Goal: Find specific page/section: Find specific page/section

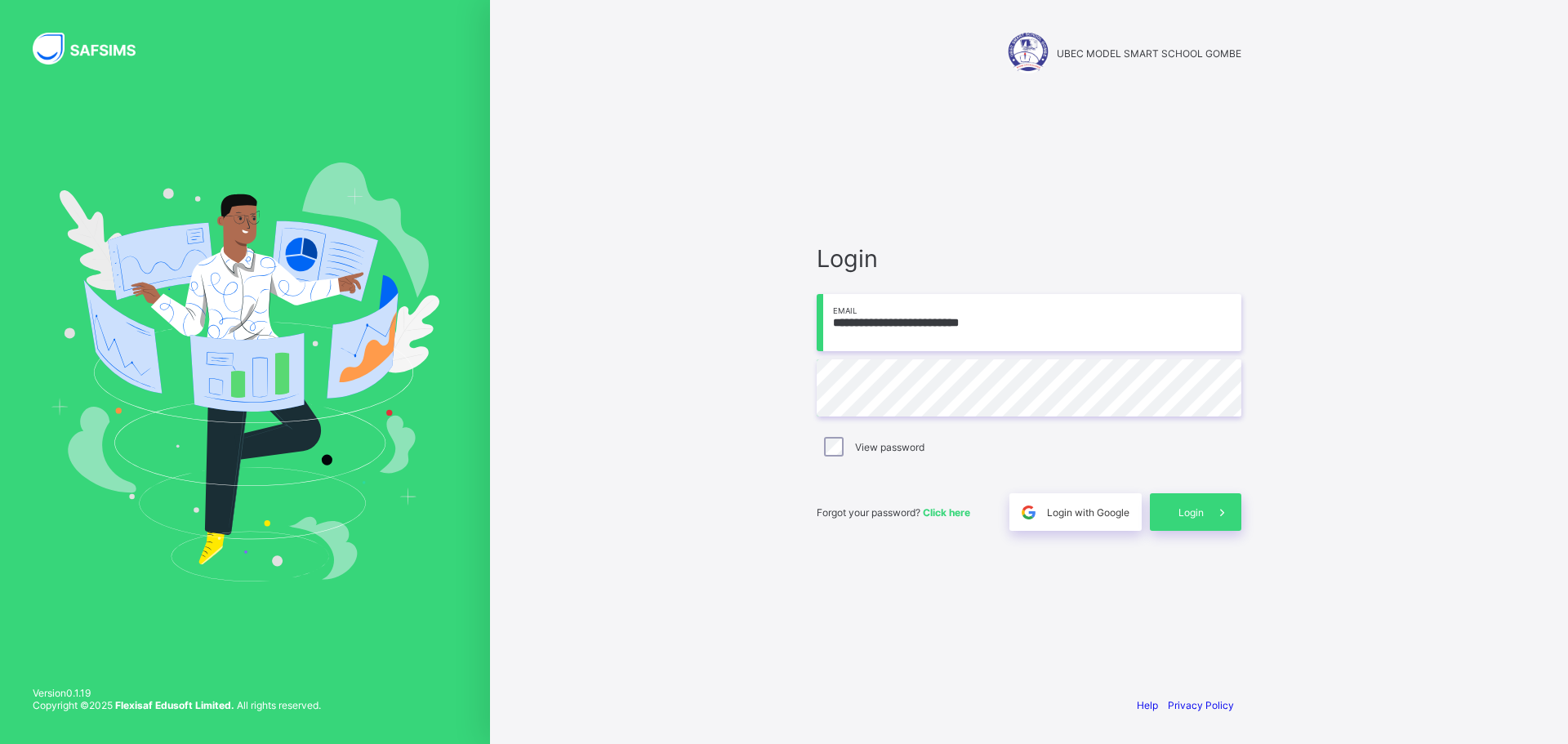
click at [997, 319] on input "**********" at bounding box center [1029, 322] width 424 height 57
click at [1014, 317] on input "**********" at bounding box center [1029, 322] width 424 height 57
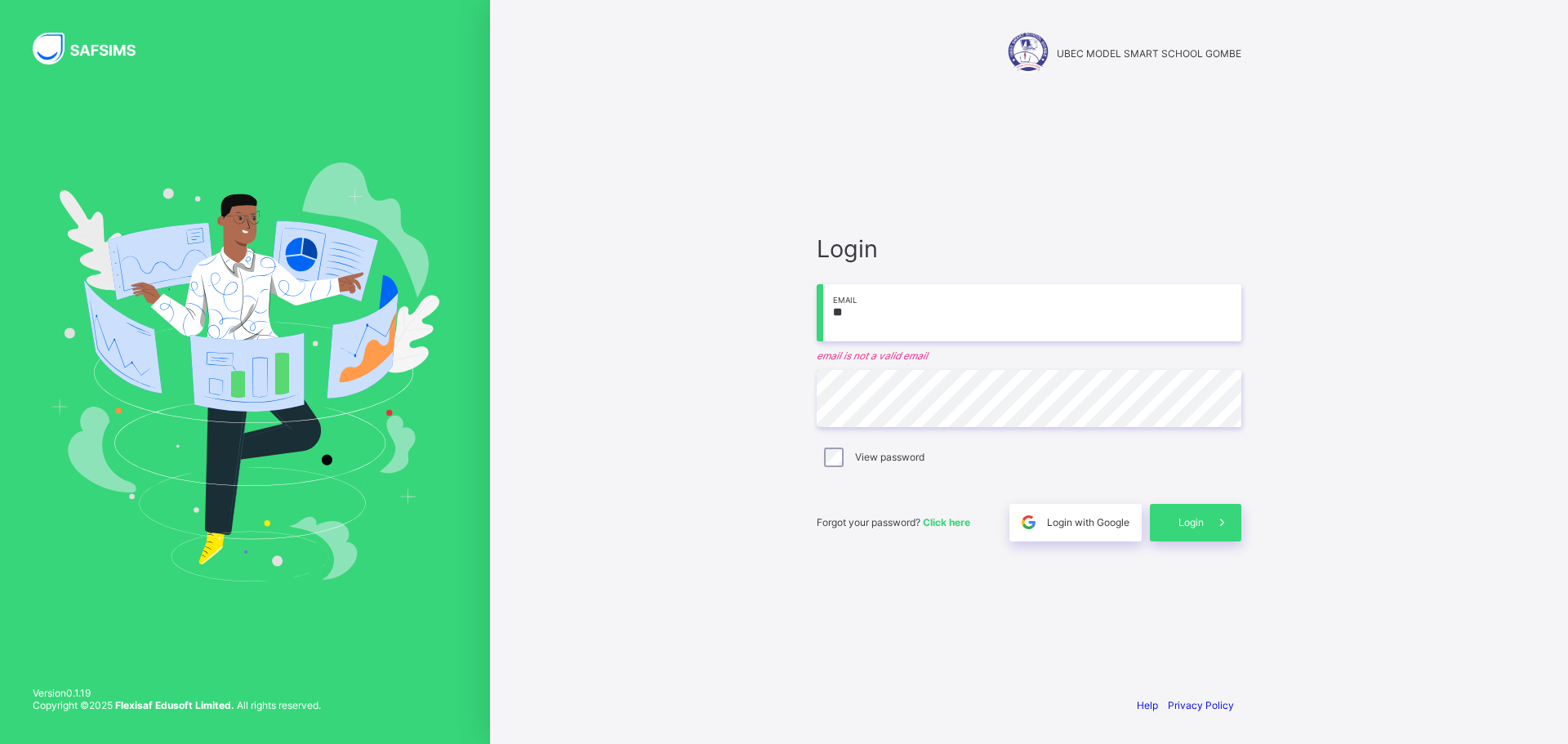
type input "*"
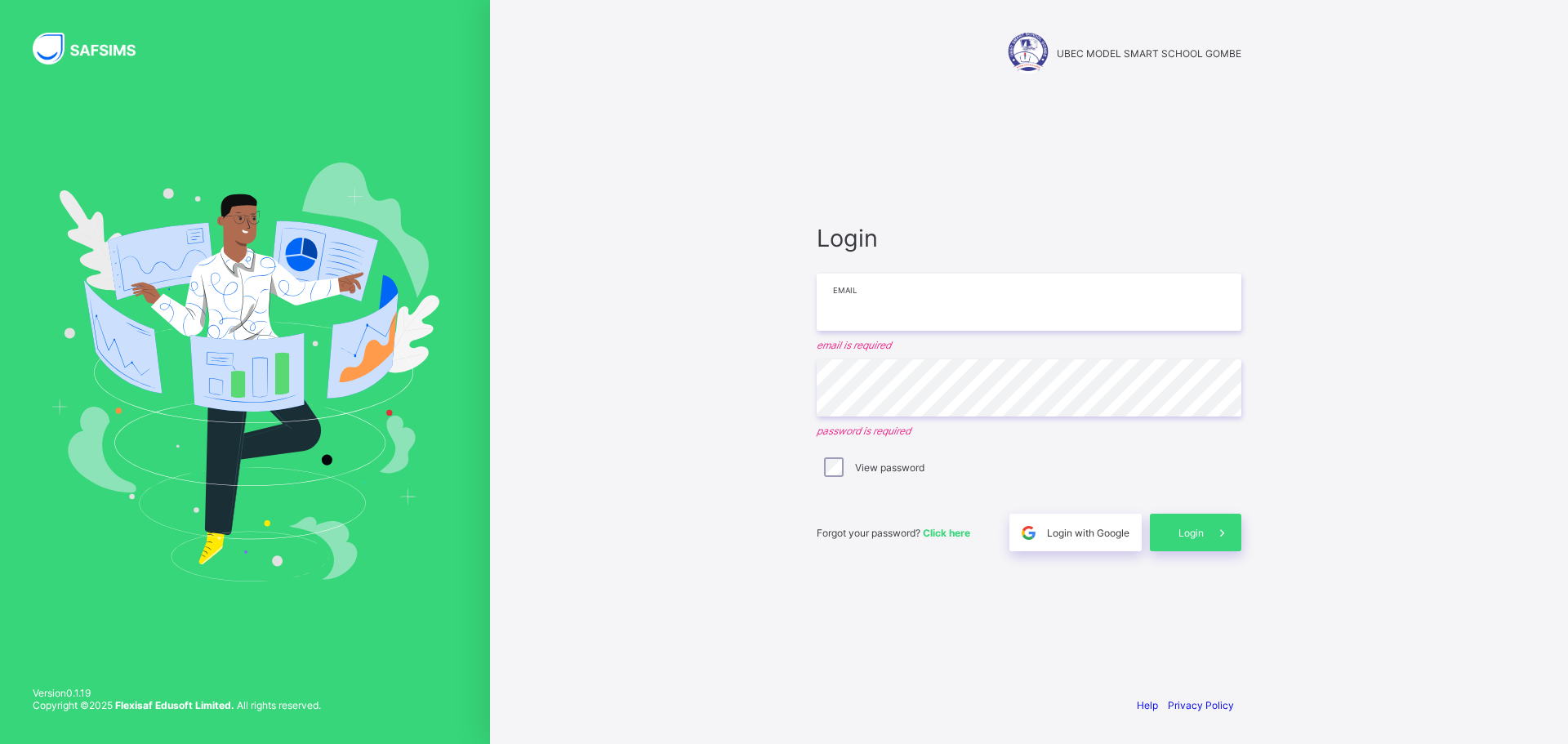
click at [952, 305] on input "email" at bounding box center [1029, 302] width 424 height 57
type input "**********"
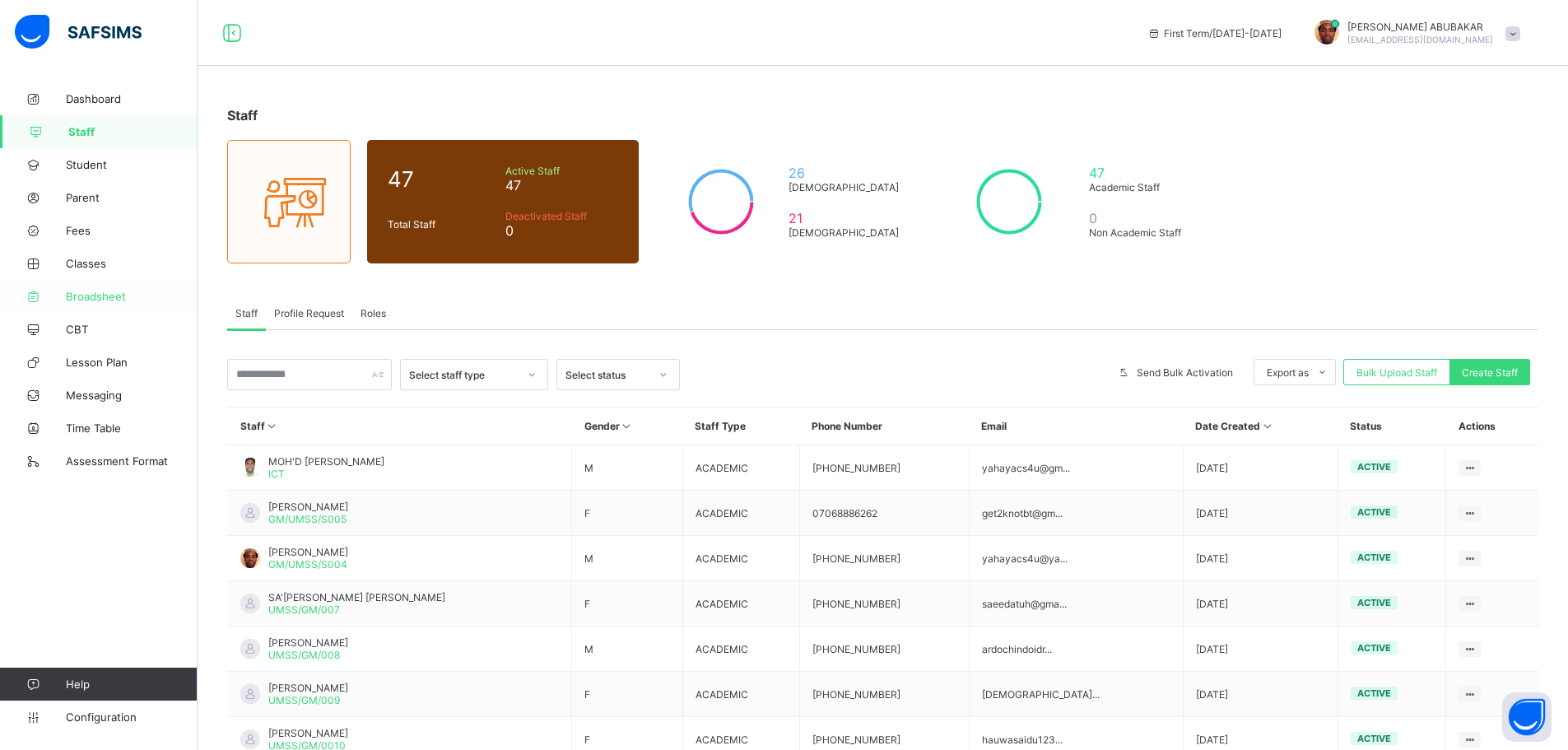
click at [91, 294] on span "Broadsheet" at bounding box center [132, 296] width 132 height 13
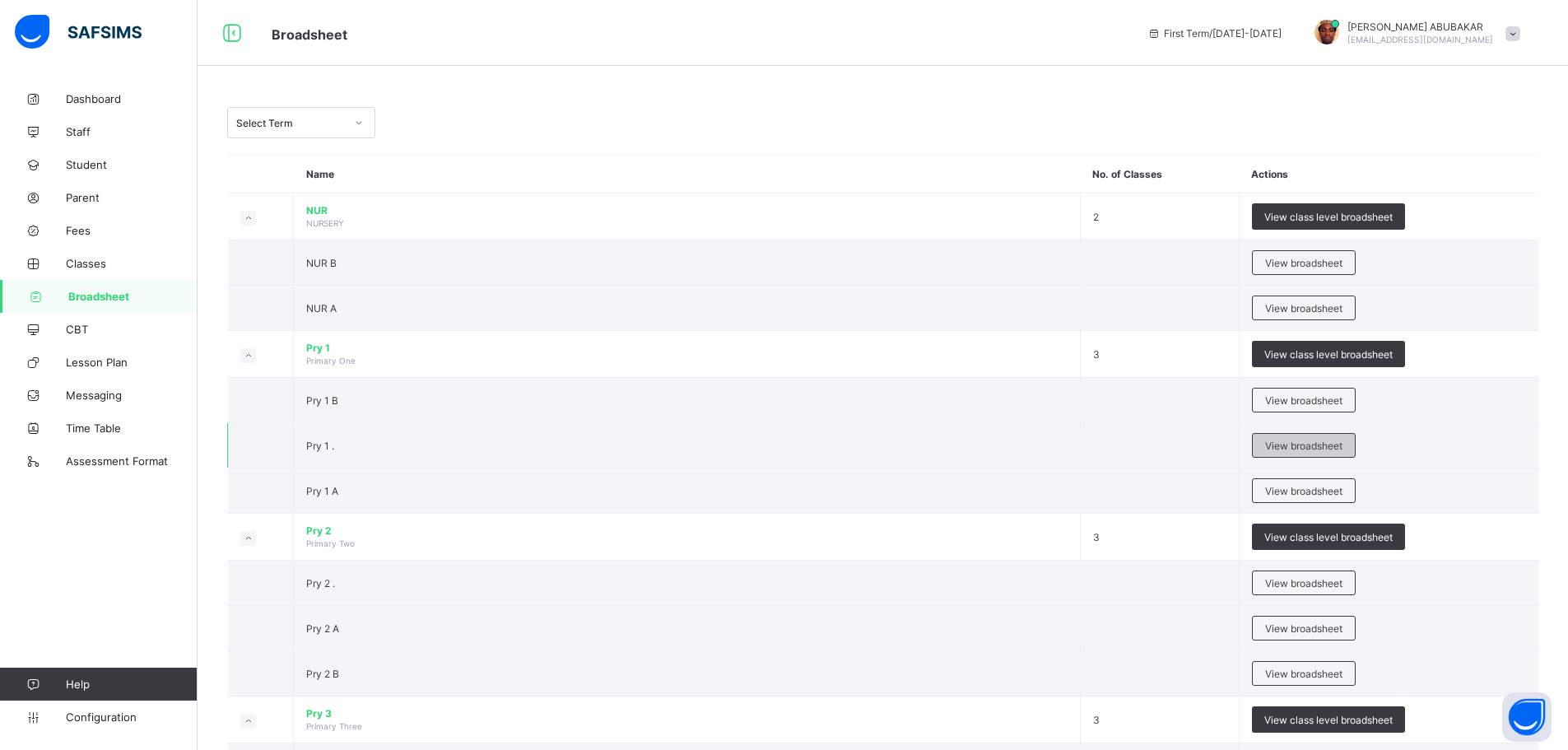
click at [1308, 447] on span "View broadsheet" at bounding box center [1304, 446] width 77 height 12
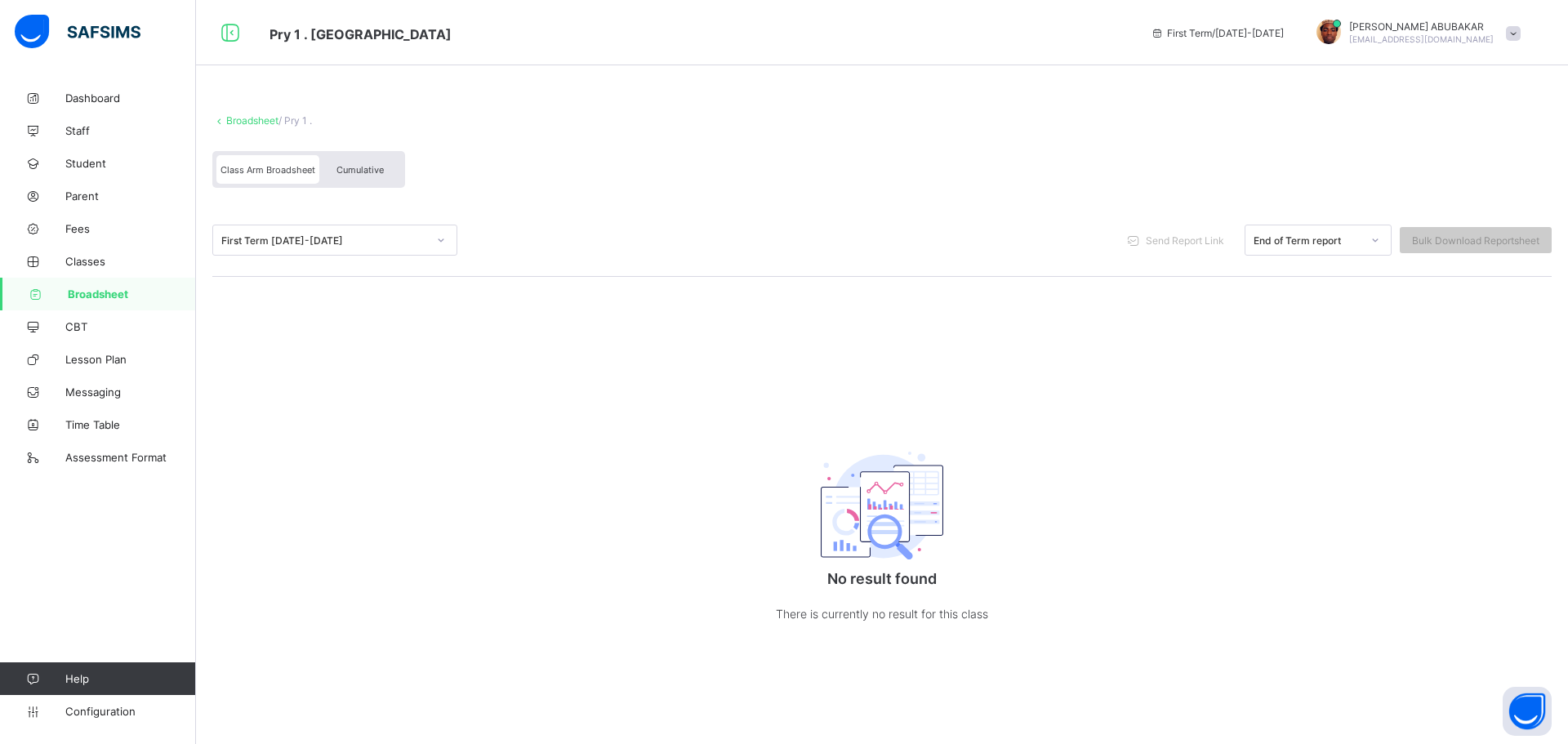
click at [427, 241] on div at bounding box center [440, 240] width 27 height 26
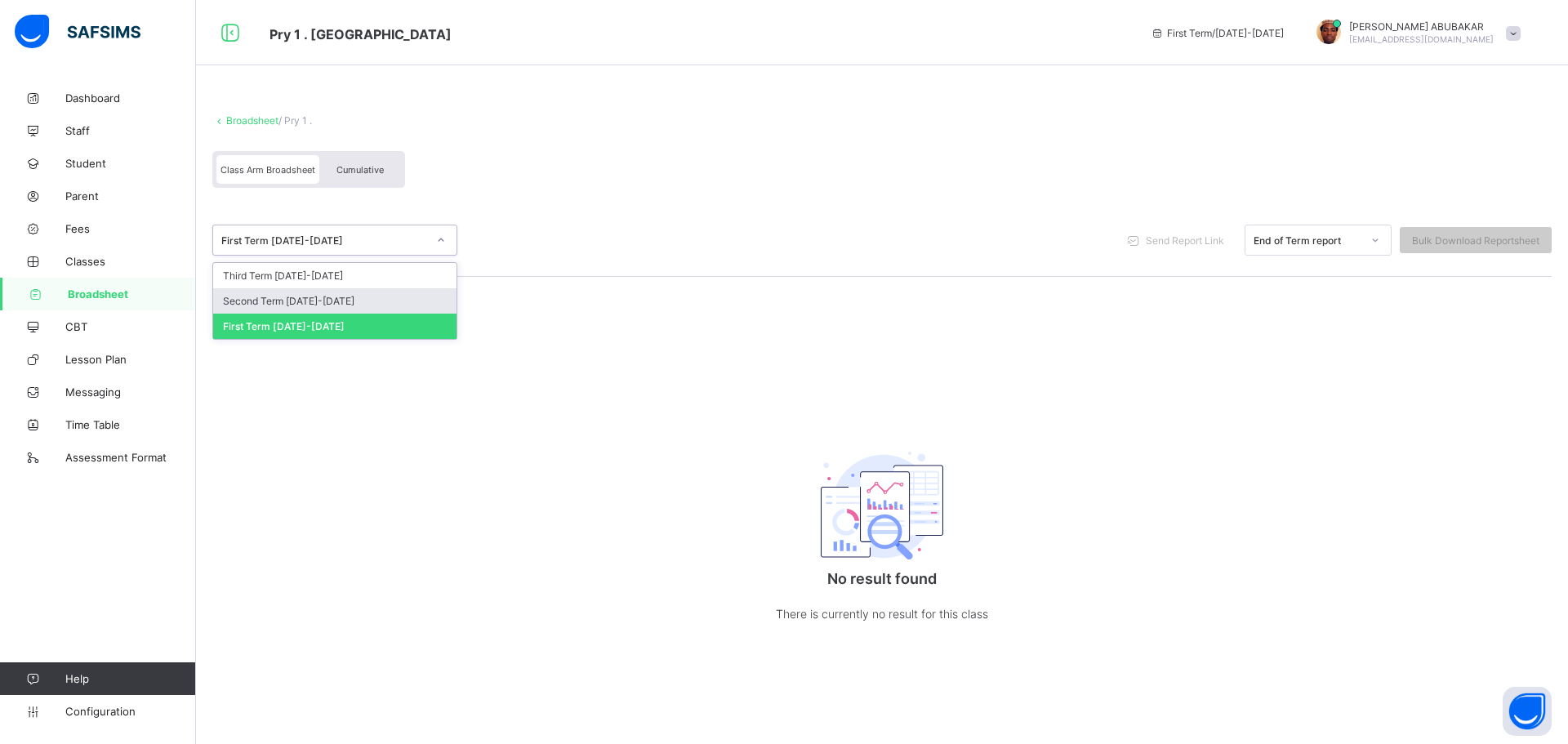
click at [295, 295] on div "Second Term [DATE]-[DATE]" at bounding box center [335, 301] width 244 height 26
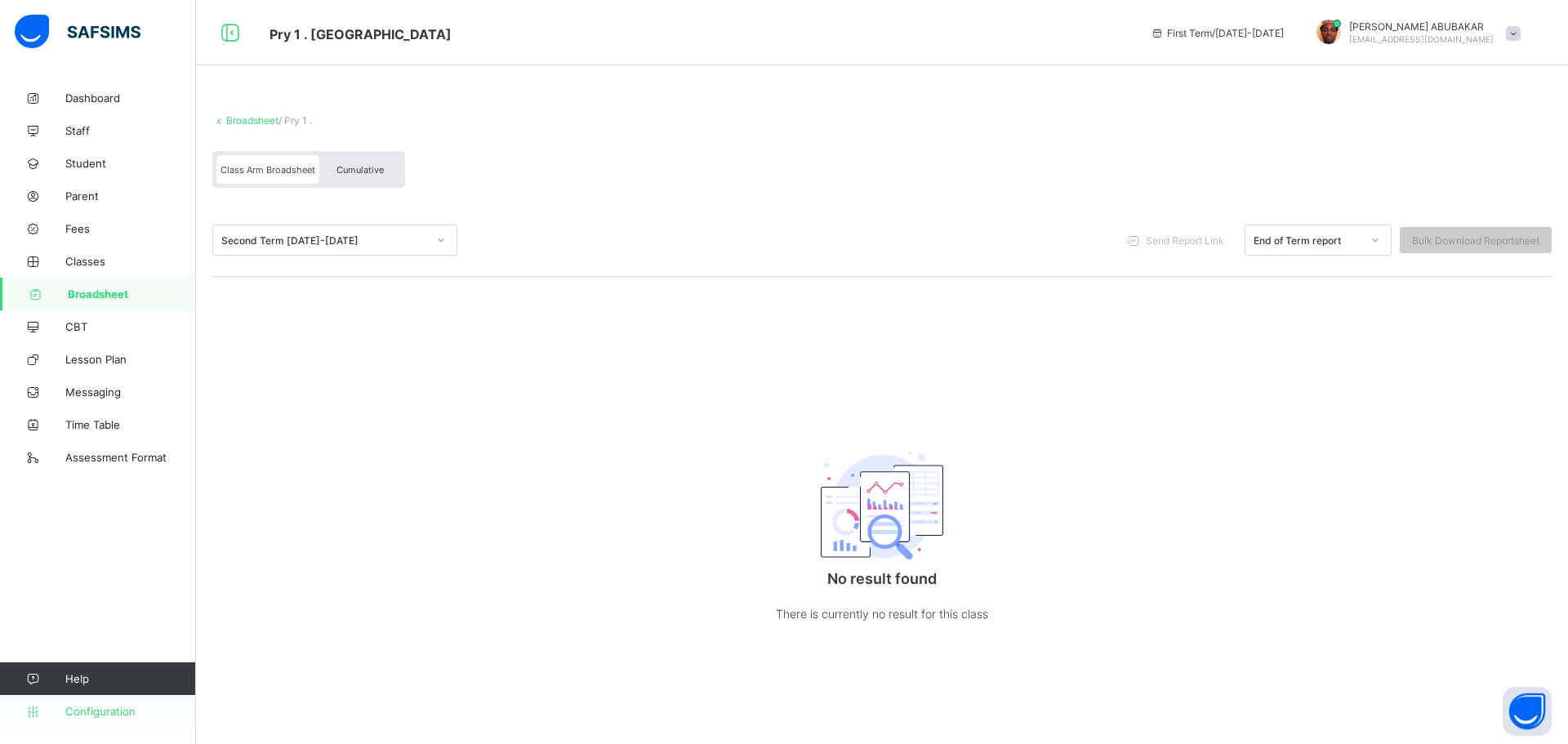
click at [94, 711] on span "Configuration" at bounding box center [130, 711] width 130 height 13
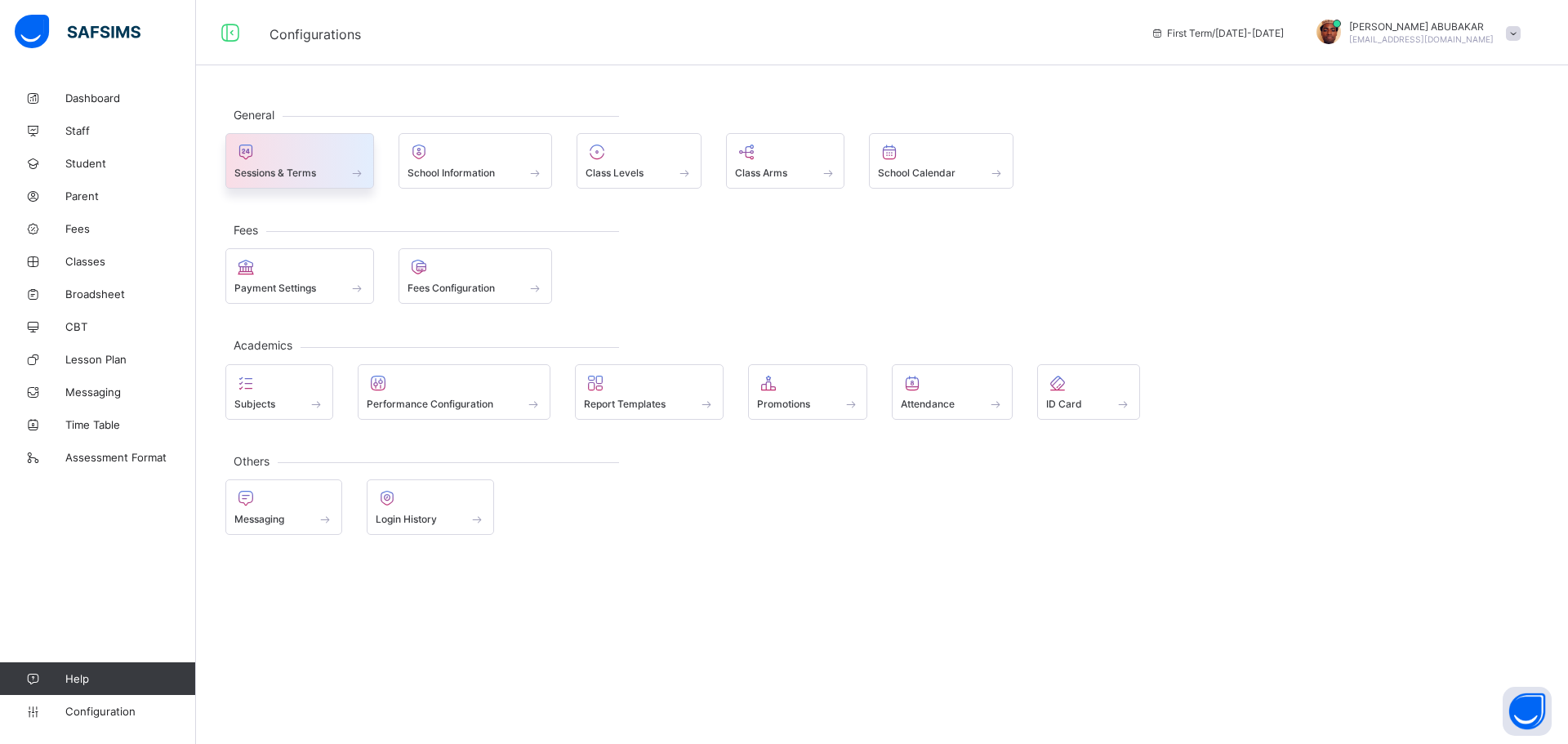
click at [313, 165] on span at bounding box center [300, 163] width 131 height 4
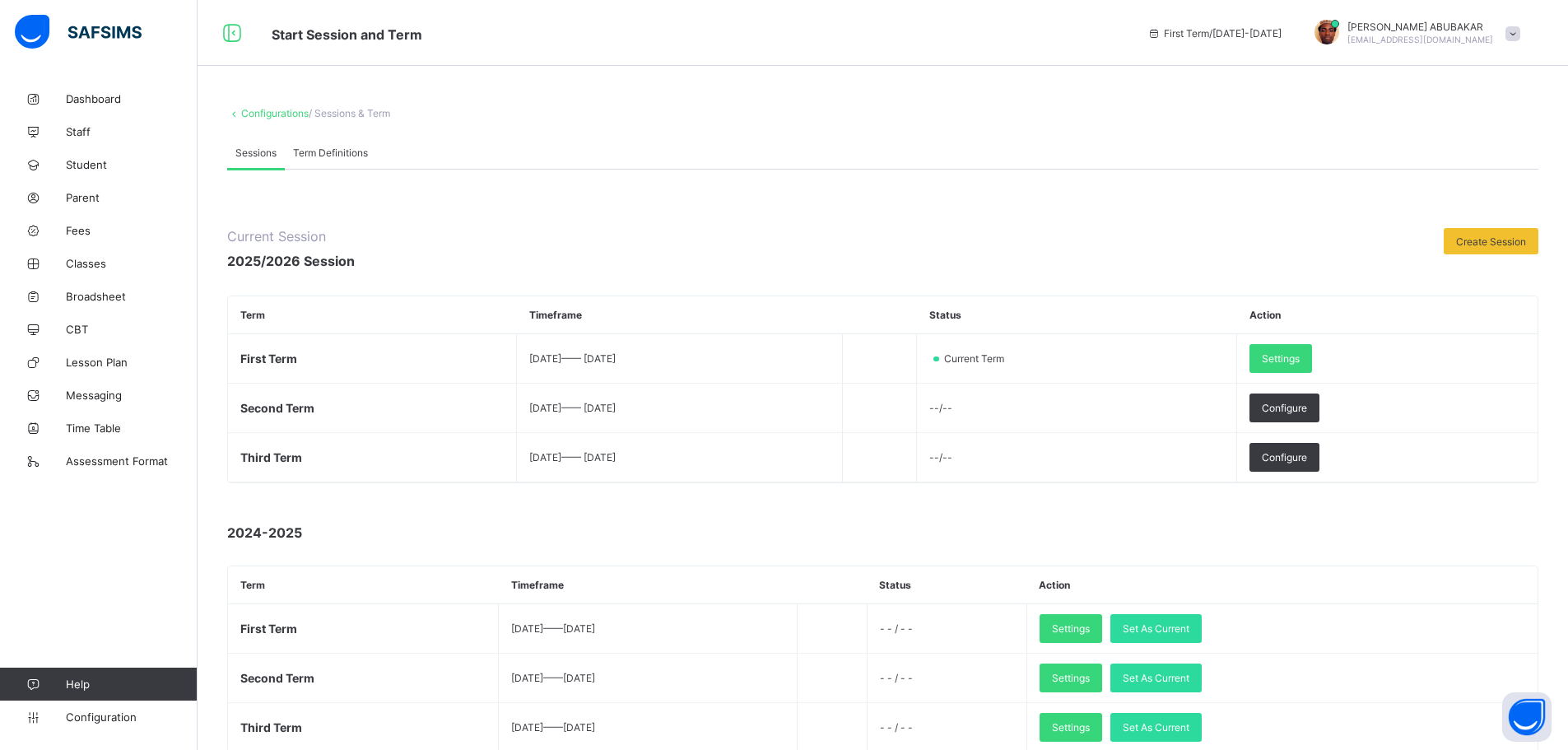
scroll to position [247, 0]
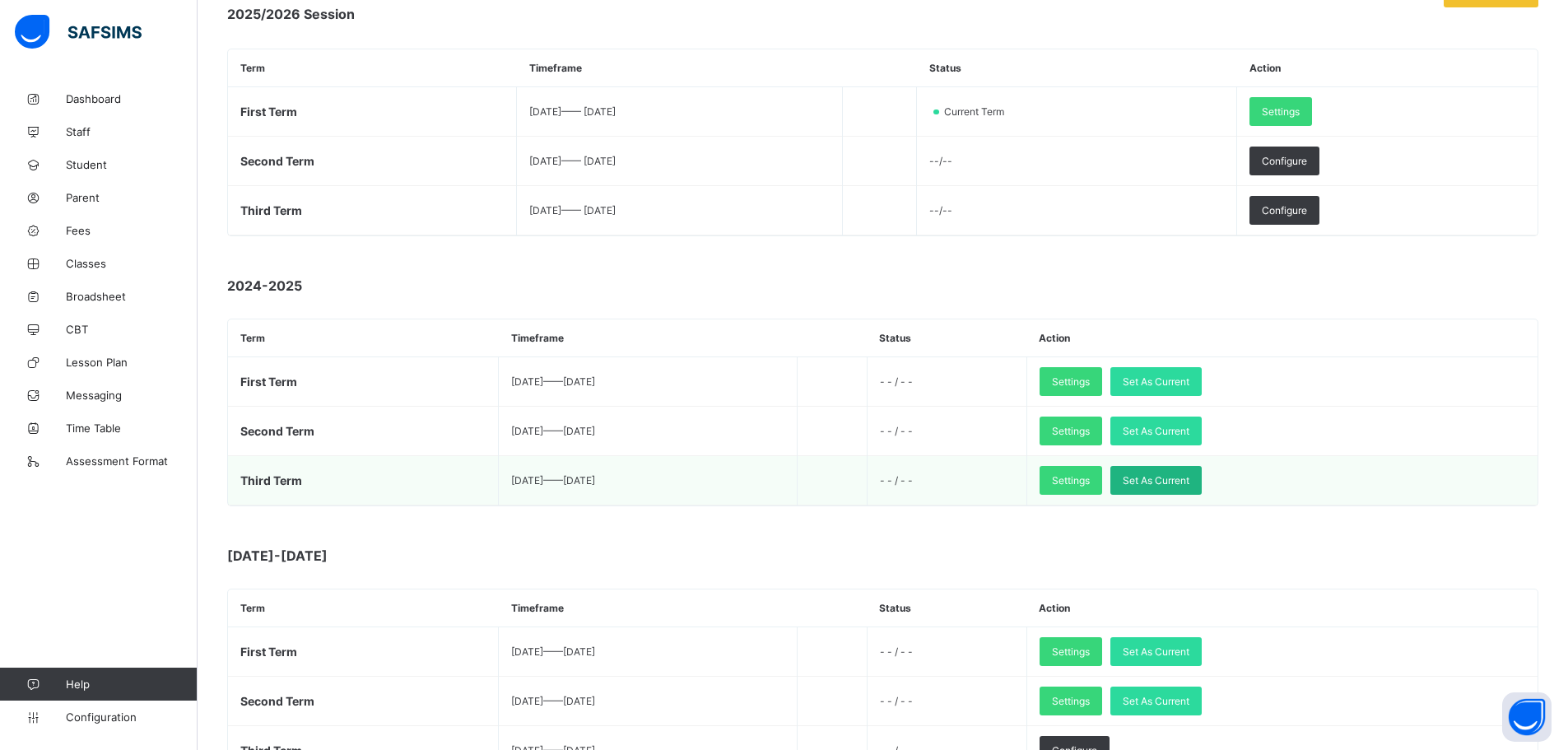
click at [1190, 479] on span "Set As Current" at bounding box center [1156, 480] width 67 height 12
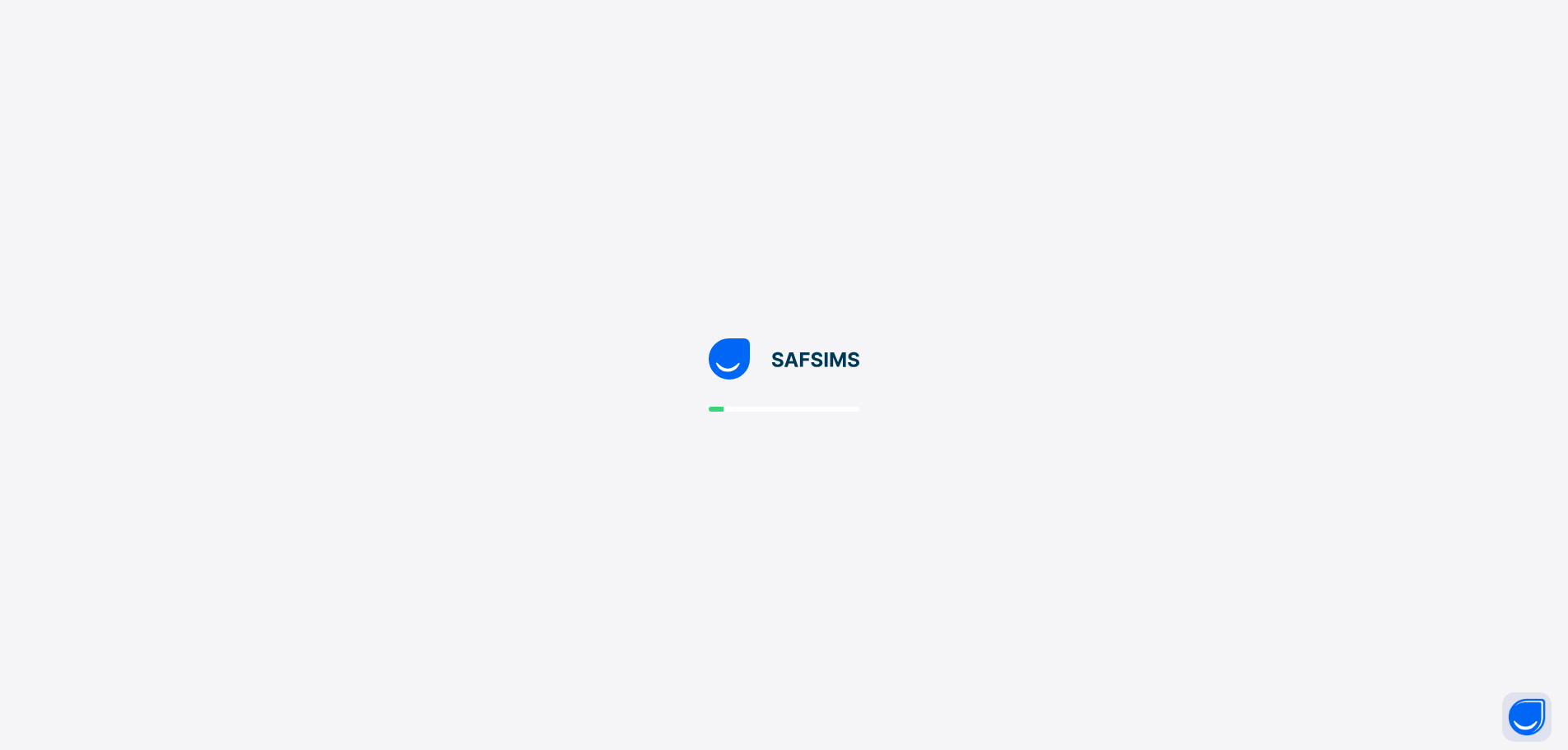
scroll to position [0, 0]
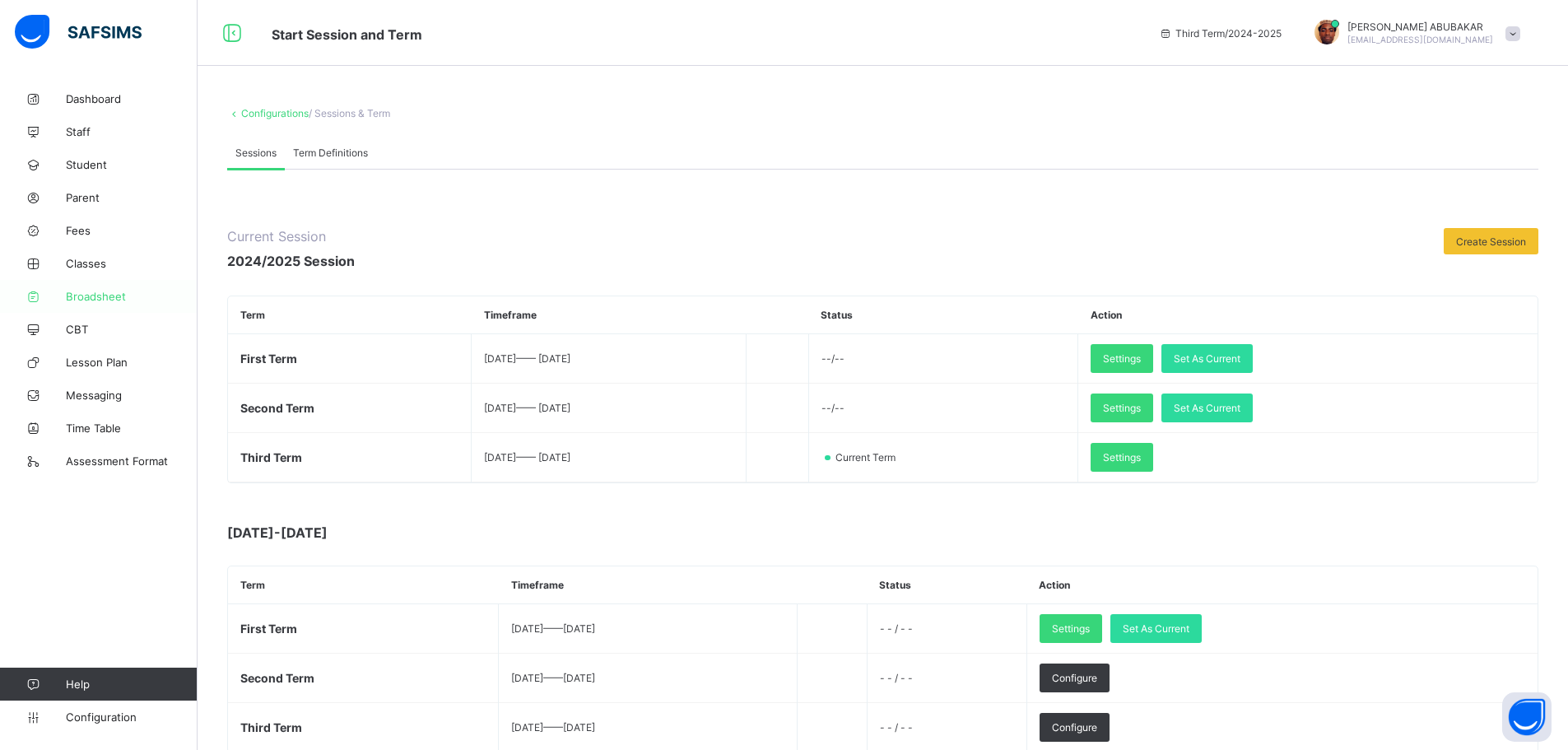
click at [101, 298] on span "Broadsheet" at bounding box center [132, 296] width 132 height 13
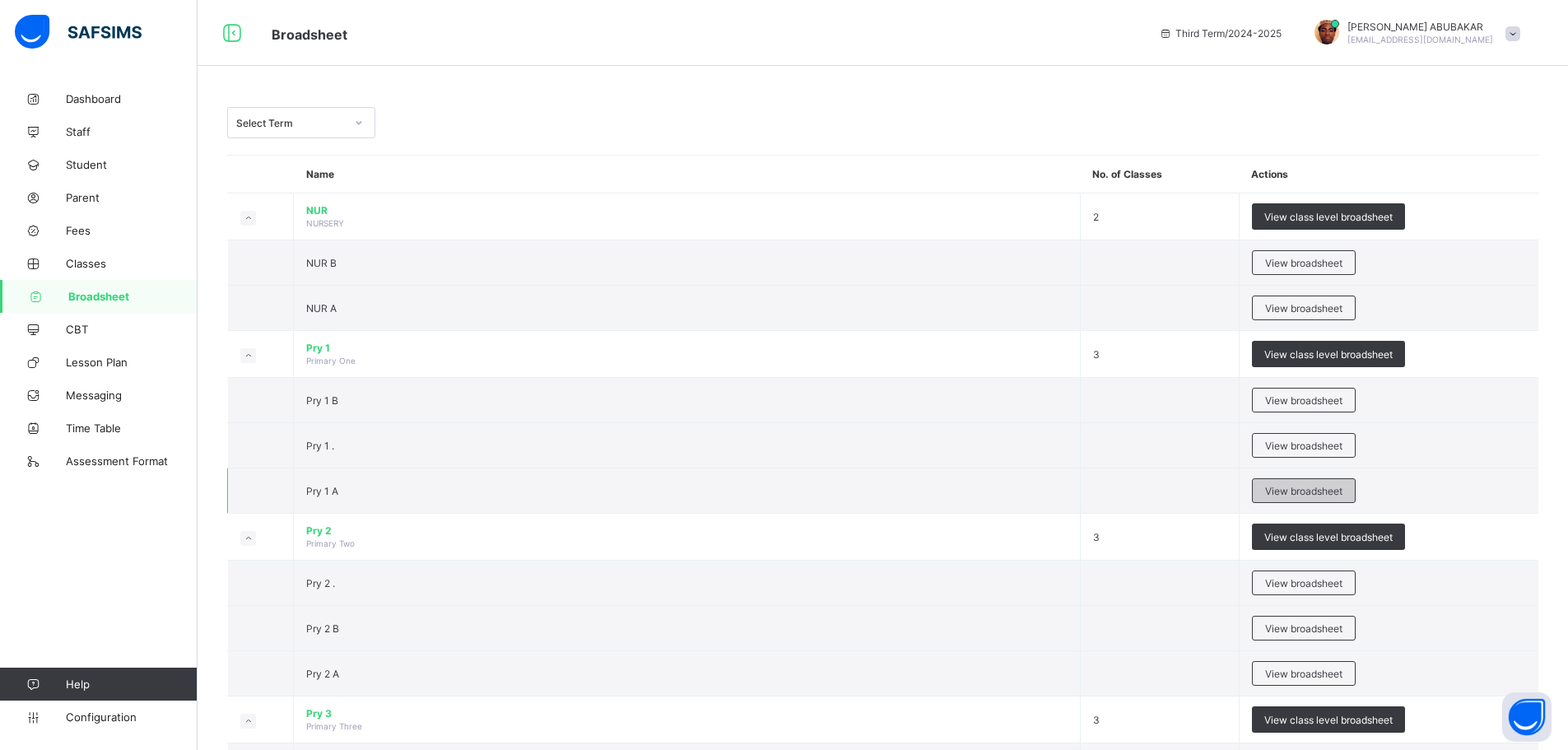
click at [1303, 493] on span "View broadsheet" at bounding box center [1304, 491] width 77 height 12
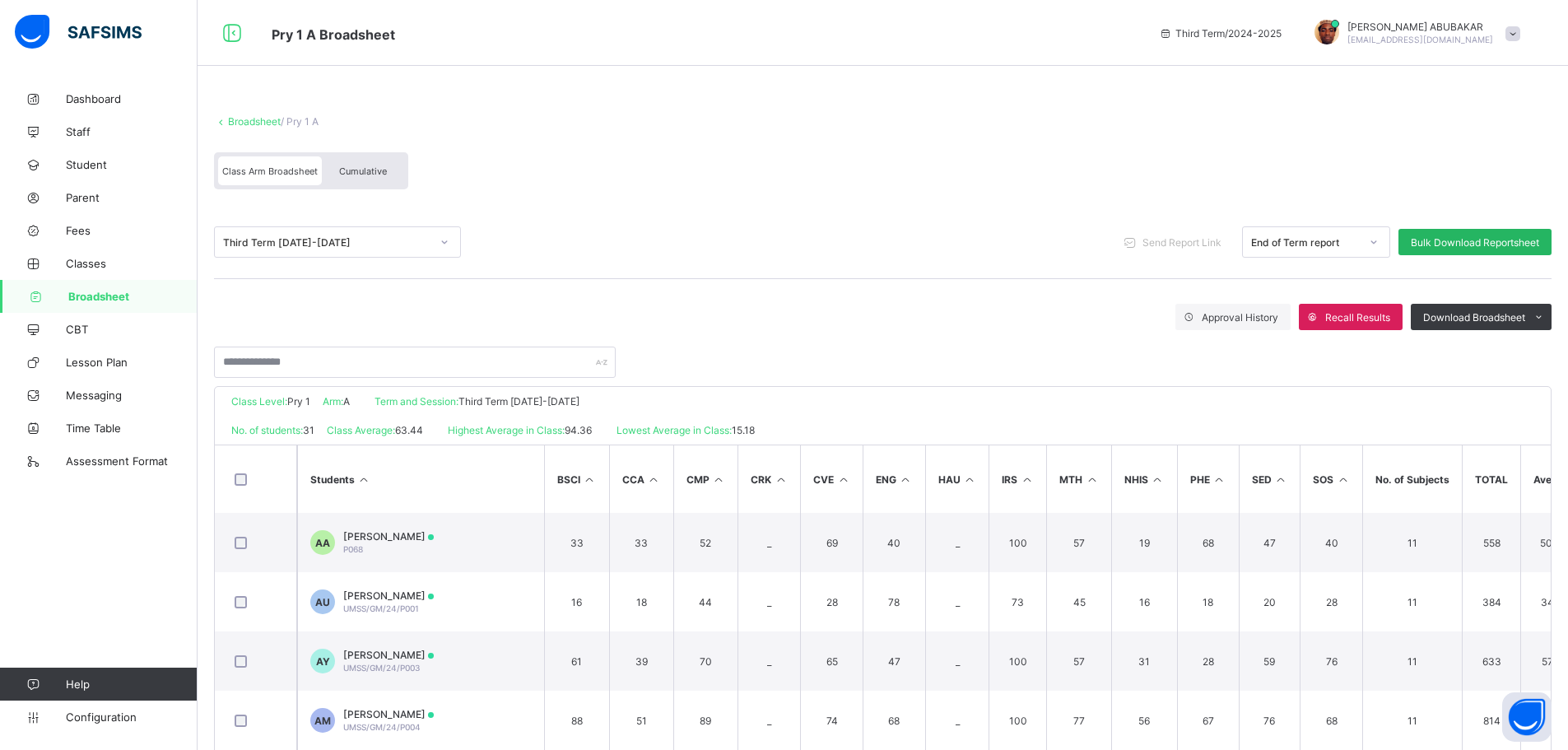
click at [1496, 242] on span "Bulk Download Reportsheet" at bounding box center [1476, 243] width 128 height 12
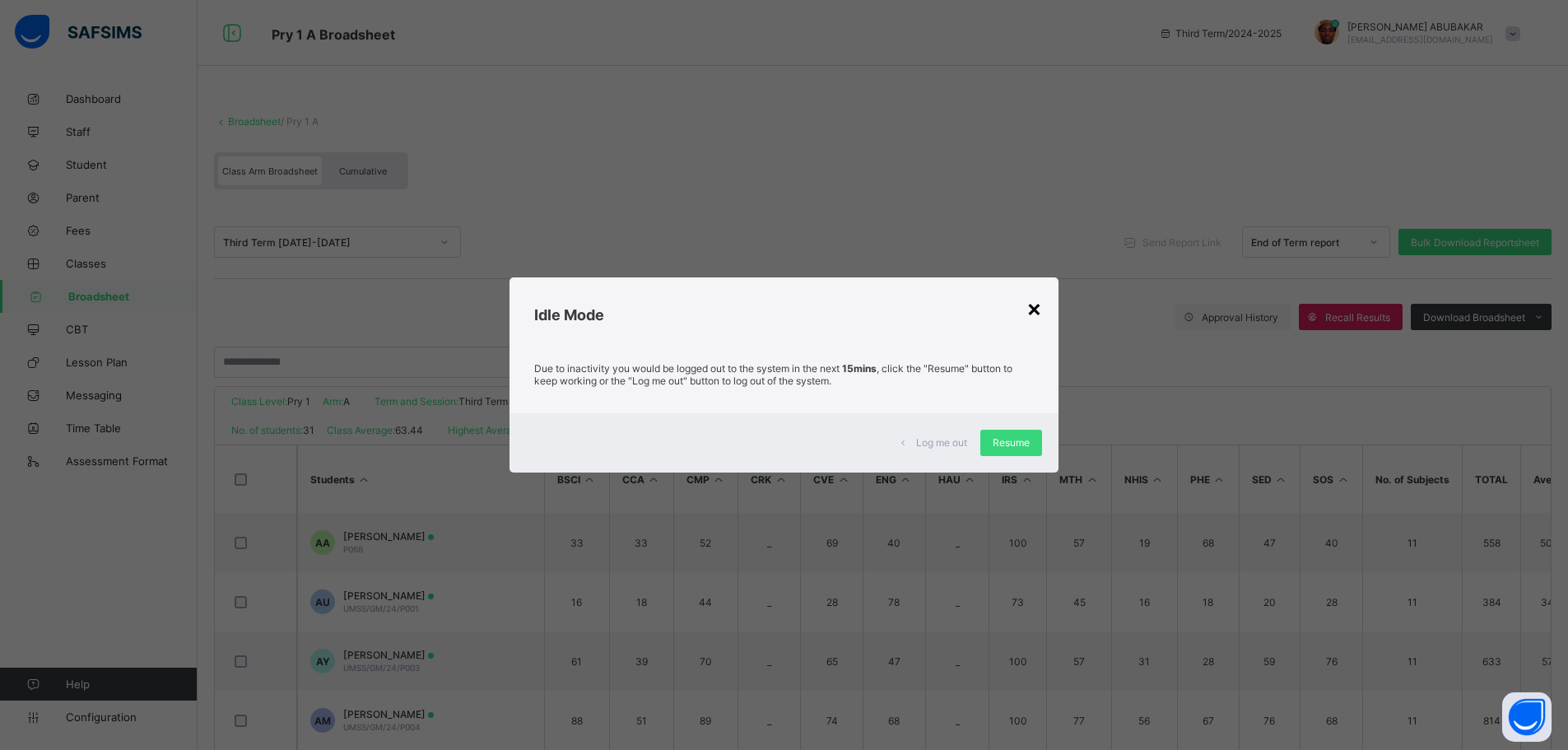
click at [1040, 309] on div "×" at bounding box center [1034, 307] width 16 height 28
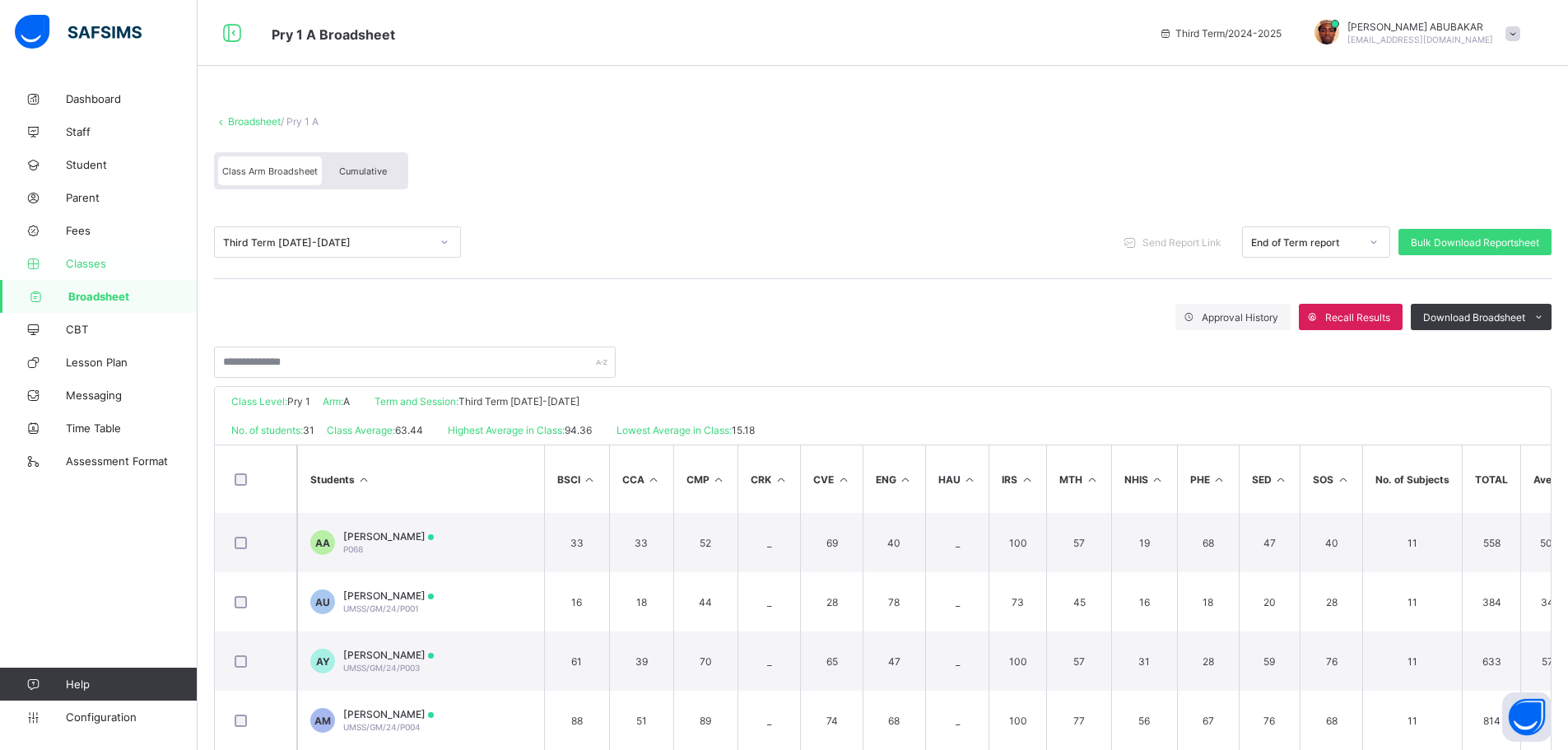
click at [87, 257] on span "Classes" at bounding box center [132, 263] width 132 height 13
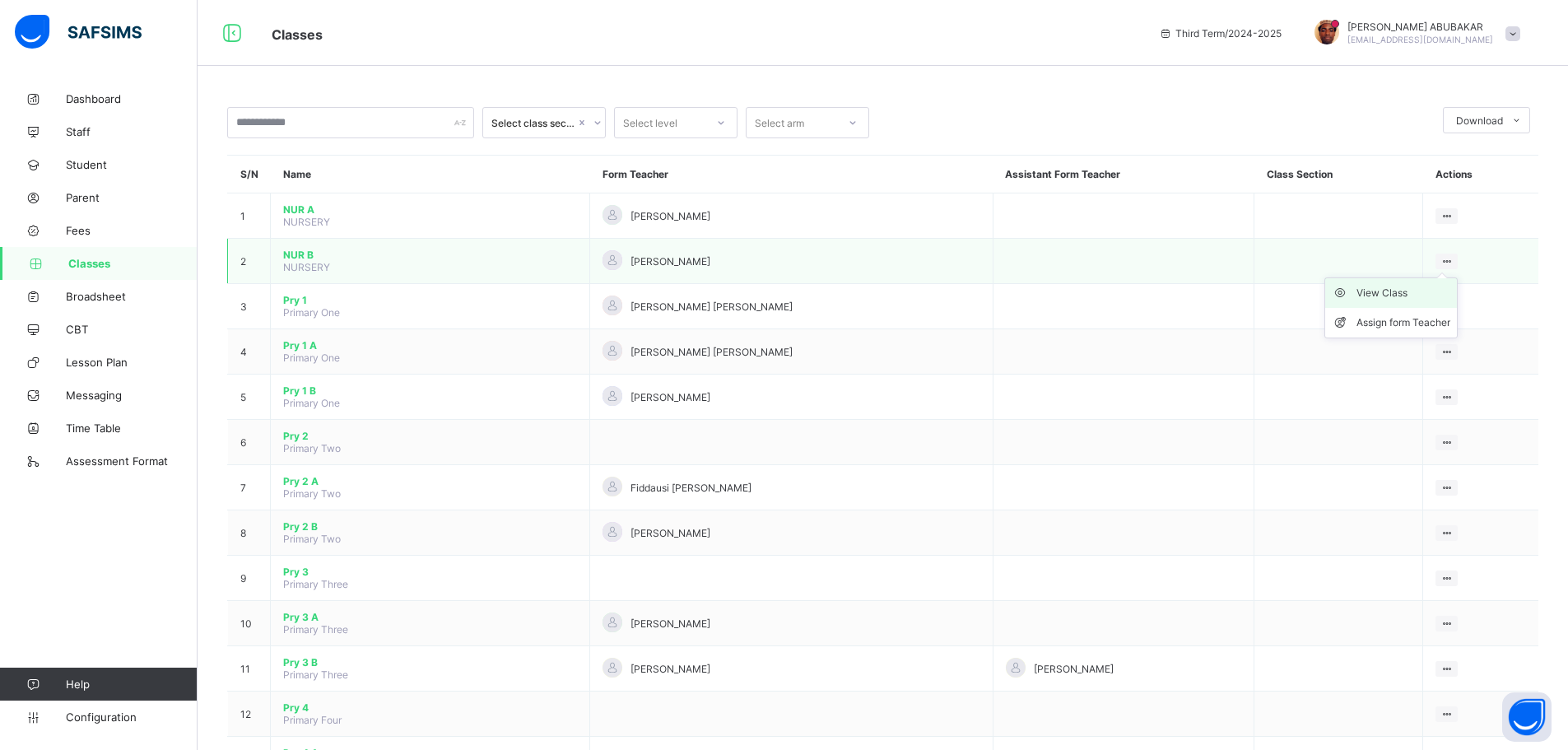
click at [1400, 294] on div "View Class" at bounding box center [1403, 293] width 94 height 17
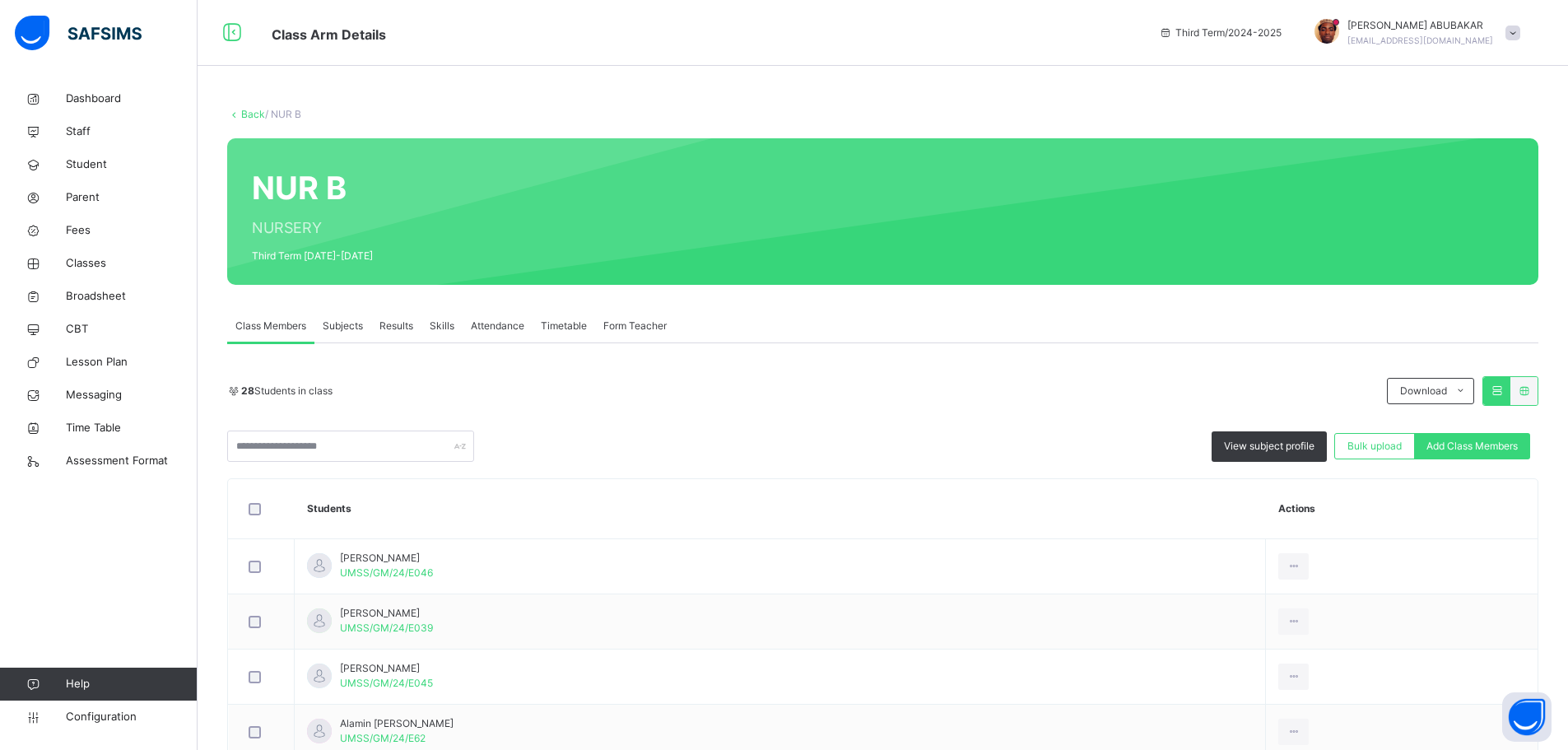
click at [340, 327] on span "Subjects" at bounding box center [342, 326] width 40 height 15
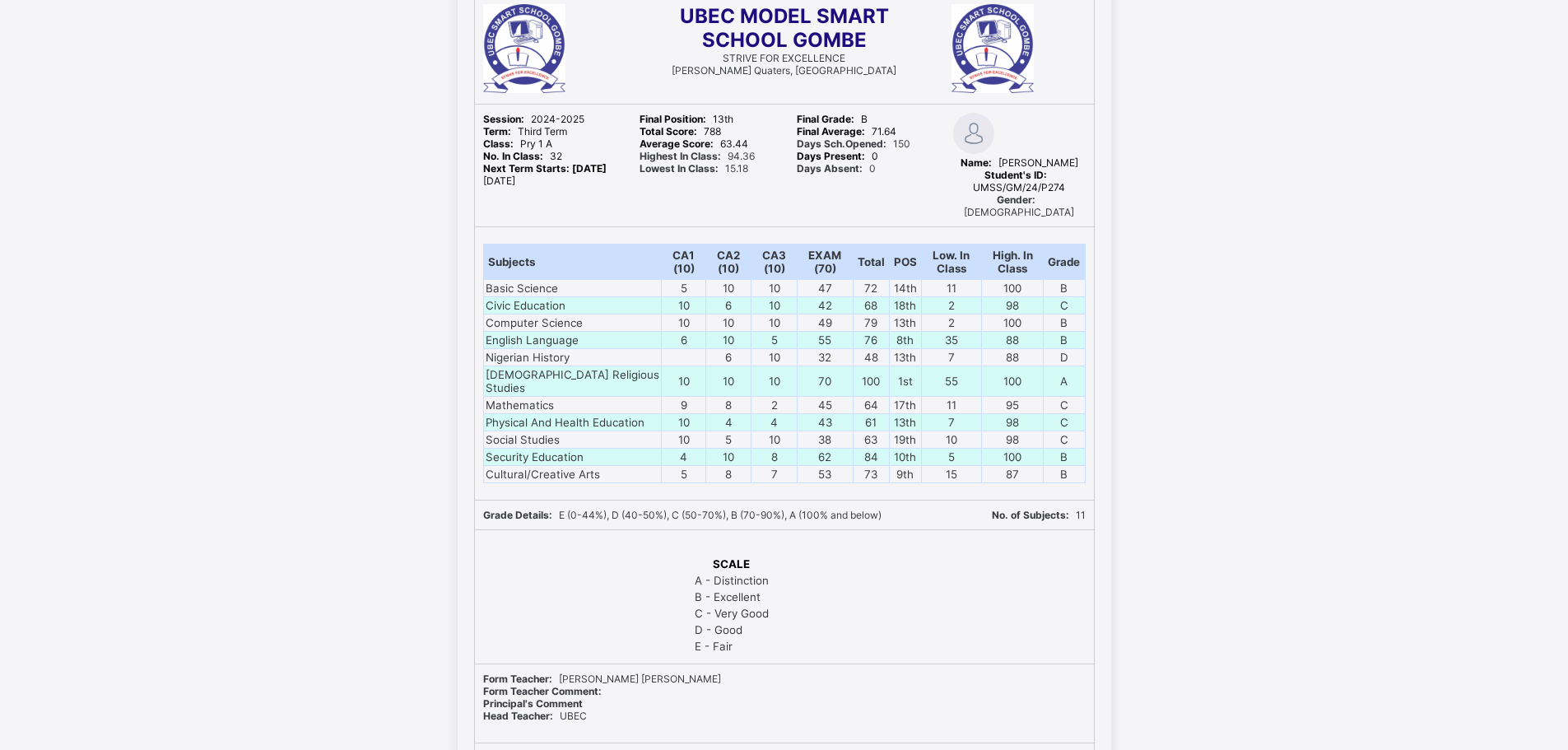
scroll to position [132, 0]
click at [1212, 138] on div "UBEC MODEL SMART SCHOOL GOMBE STRIVE FOR EXCELLENCE Buba Shongo Quaters, Gombe …" at bounding box center [784, 433] width 1568 height 914
